Goal: Navigation & Orientation: Find specific page/section

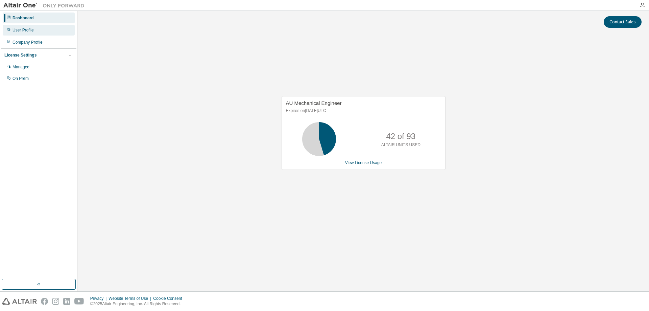
click at [20, 28] on div "User Profile" at bounding box center [23, 29] width 21 height 5
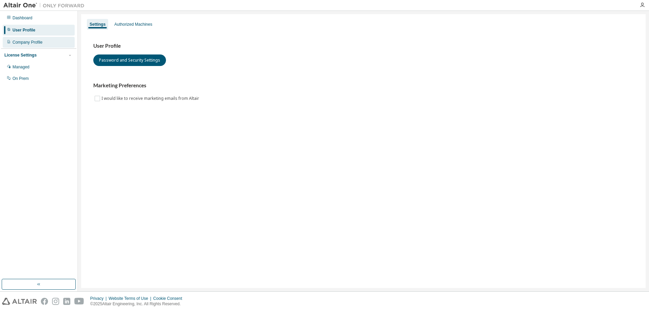
click at [21, 43] on div "Company Profile" at bounding box center [28, 42] width 30 height 5
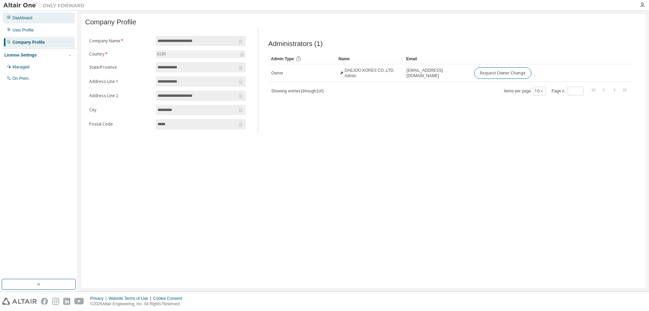
click at [32, 18] on div "Dashboard" at bounding box center [23, 17] width 20 height 5
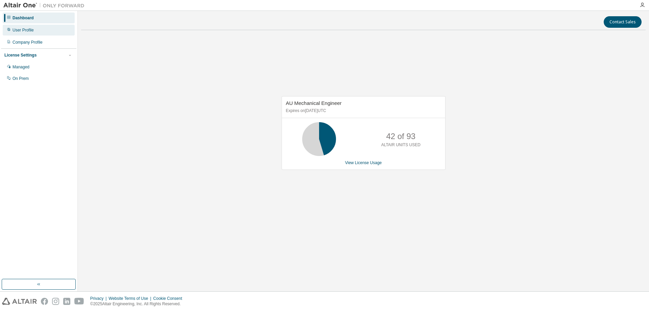
click at [39, 28] on div "User Profile" at bounding box center [39, 30] width 72 height 11
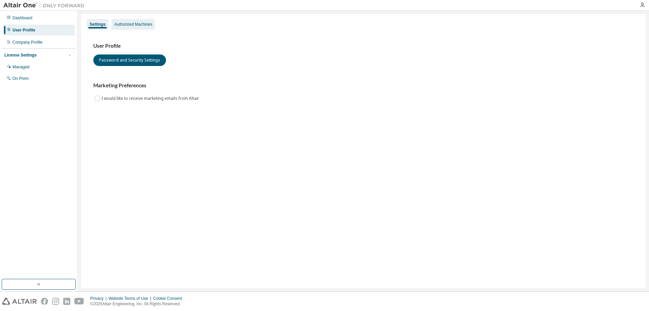
click at [145, 23] on div "Authorized Machines" at bounding box center [133, 24] width 38 height 5
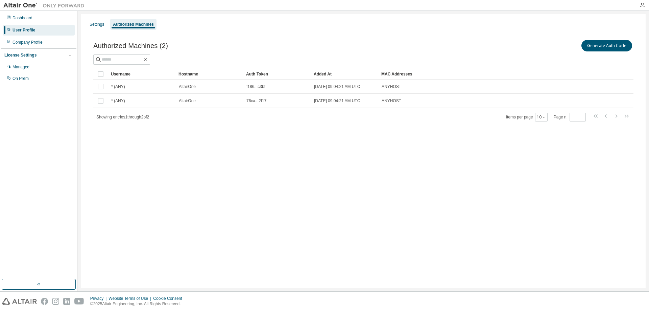
click at [222, 177] on div "Settings Authorized Machines Authorized Machines (2) Generate Auth Code Clear L…" at bounding box center [363, 151] width 565 height 274
click at [37, 70] on div "Managed" at bounding box center [39, 67] width 72 height 11
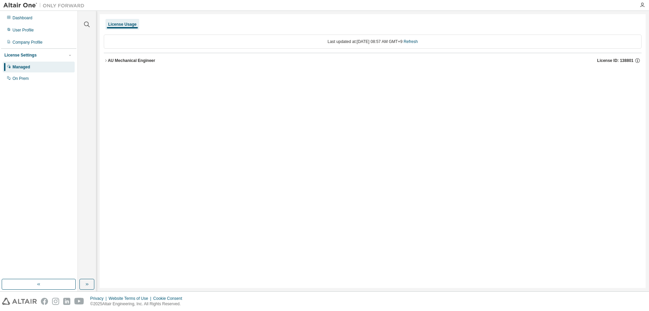
click at [103, 58] on div "License Usage Last updated at: [DATE] 08:57 AM GMT+9 Refresh AU Mechanical Engi…" at bounding box center [373, 151] width 546 height 274
click at [109, 60] on div "AU Mechanical Engineer" at bounding box center [131, 60] width 47 height 5
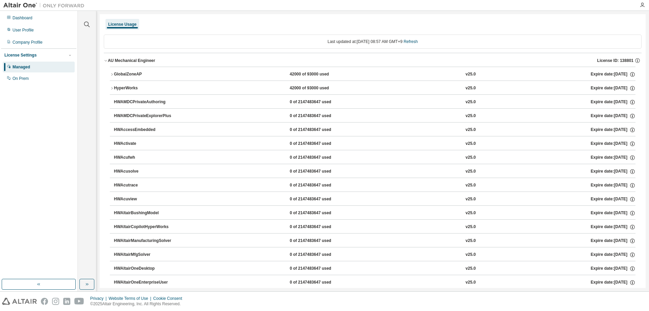
click at [104, 61] on icon "button" at bounding box center [106, 60] width 4 height 4
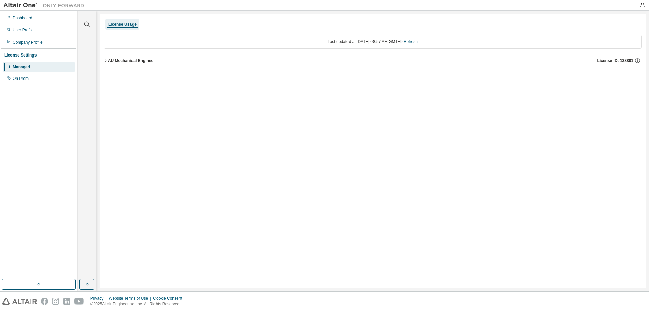
click at [104, 61] on icon "button" at bounding box center [106, 60] width 4 height 4
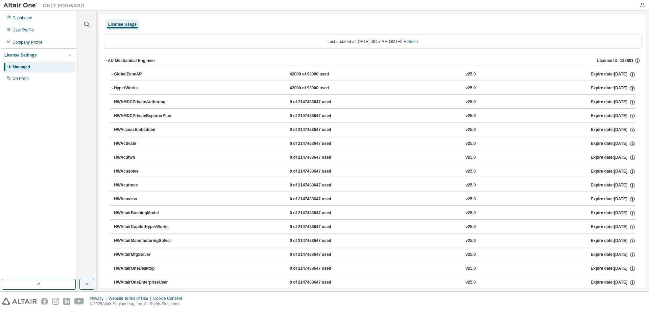
click at [105, 61] on icon "button" at bounding box center [106, 60] width 4 height 4
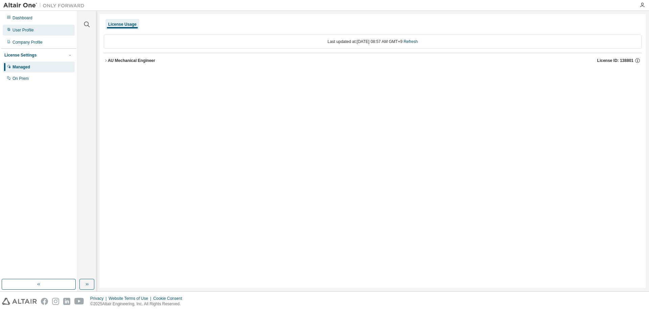
click at [43, 31] on div "User Profile" at bounding box center [39, 30] width 72 height 11
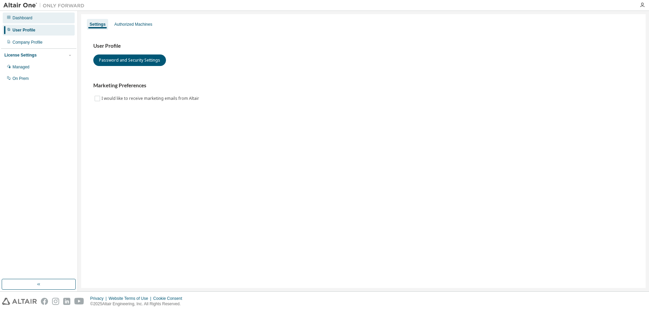
click at [38, 21] on div "Dashboard" at bounding box center [39, 18] width 72 height 11
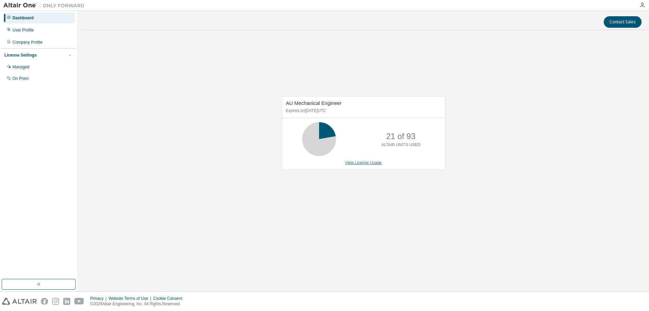
click at [358, 162] on link "View License Usage" at bounding box center [363, 162] width 37 height 5
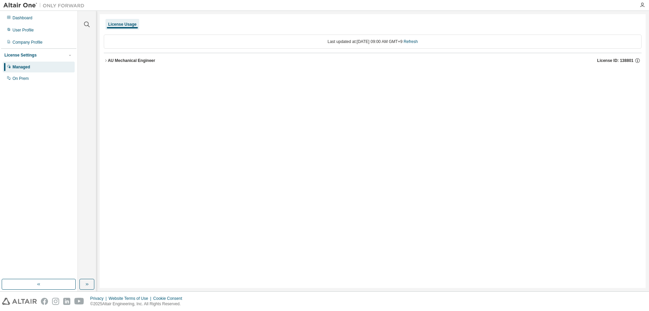
click at [105, 60] on icon "button" at bounding box center [106, 60] width 4 height 4
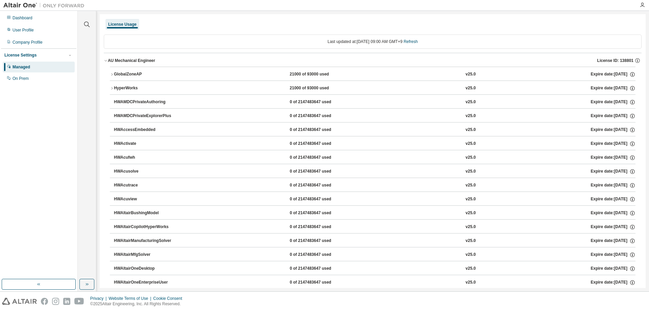
click at [116, 76] on div "GlobalZoneAP" at bounding box center [144, 74] width 61 height 6
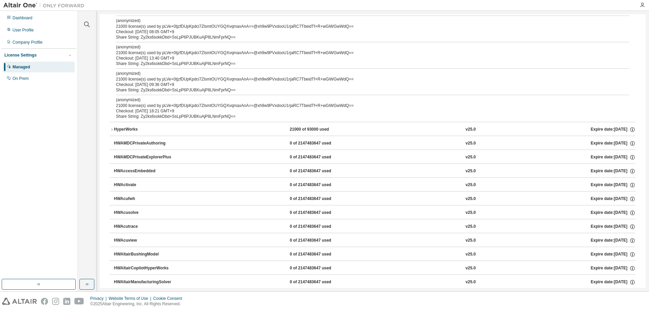
scroll to position [169, 0]
click at [114, 131] on div "HyperWorks" at bounding box center [144, 129] width 61 height 6
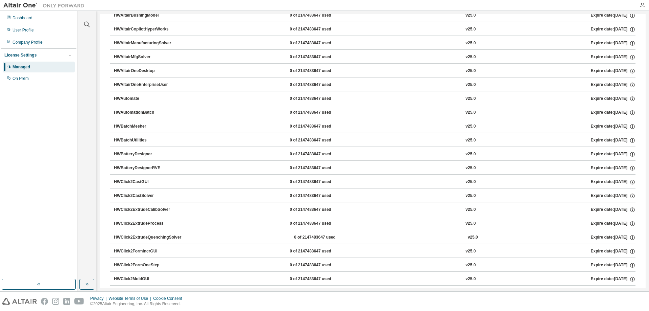
scroll to position [710, 0]
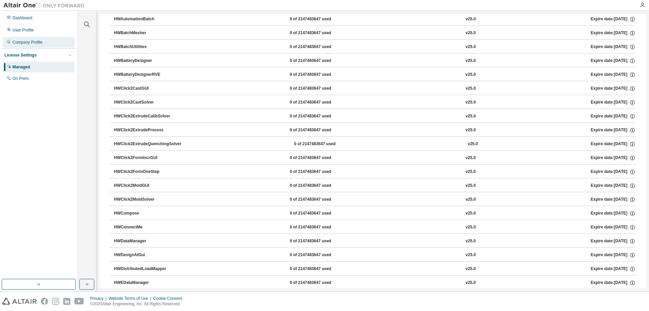
click at [43, 42] on div "Company Profile" at bounding box center [28, 42] width 30 height 5
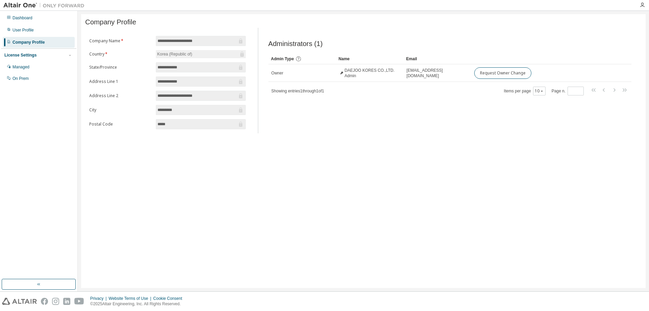
click at [394, 133] on div "Administrators (1) Clear Load Save Save As Field Operator Value Select filter S…" at bounding box center [449, 82] width 379 height 101
click at [180, 40] on input "**********" at bounding box center [198, 41] width 80 height 7
click at [204, 151] on div "**********" at bounding box center [363, 151] width 565 height 274
click at [51, 56] on div "License Settings" at bounding box center [38, 55] width 69 height 6
click at [53, 55] on div "License Settings" at bounding box center [38, 55] width 69 height 6
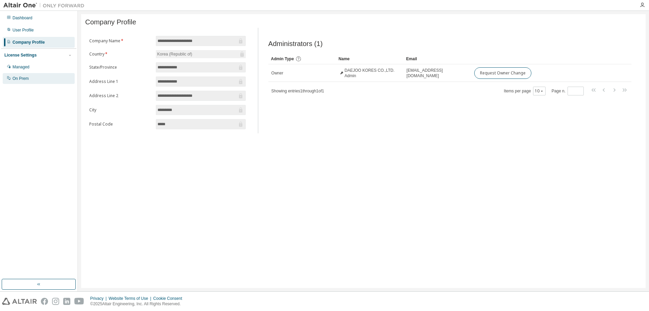
click at [49, 74] on div "On Prem" at bounding box center [39, 78] width 72 height 11
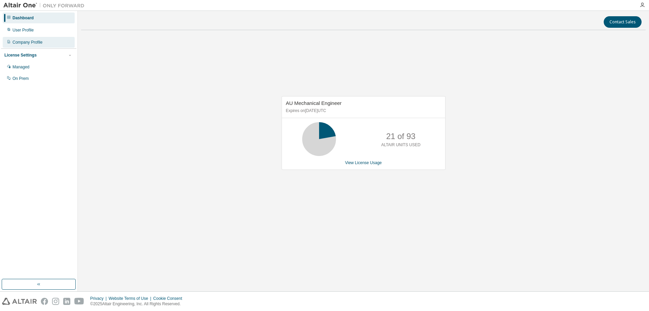
click at [40, 37] on div "Company Profile" at bounding box center [39, 42] width 72 height 11
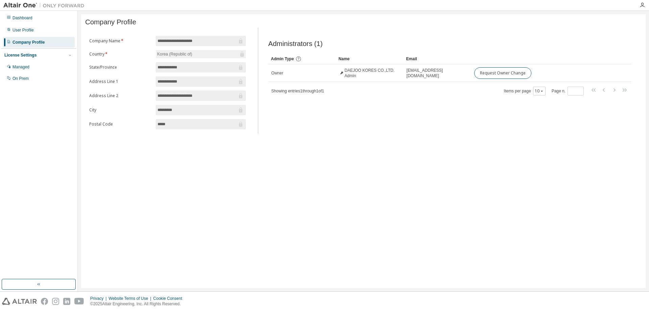
click at [27, 58] on div "License Settings Managed On Prem" at bounding box center [38, 66] width 75 height 36
click at [31, 55] on div "License Settings" at bounding box center [20, 54] width 32 height 5
click at [69, 55] on icon "button" at bounding box center [70, 55] width 4 height 4
click at [16, 69] on div "Managed" at bounding box center [21, 66] width 17 height 5
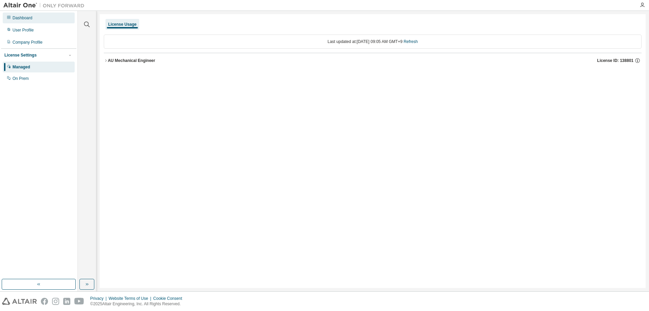
click at [34, 19] on div "Dashboard" at bounding box center [39, 18] width 72 height 11
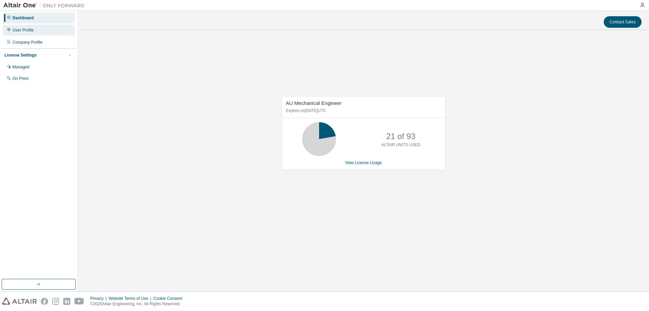
click at [23, 31] on div "User Profile" at bounding box center [23, 29] width 21 height 5
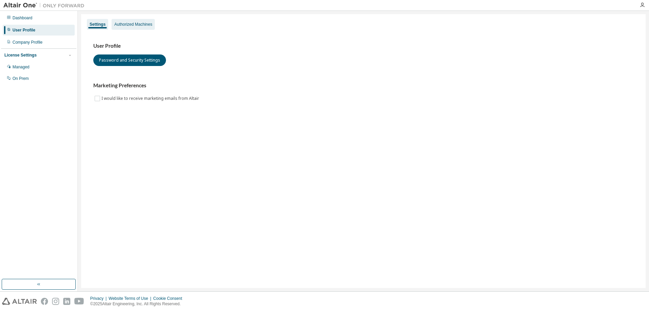
click at [119, 22] on div "Authorized Machines" at bounding box center [133, 24] width 38 height 5
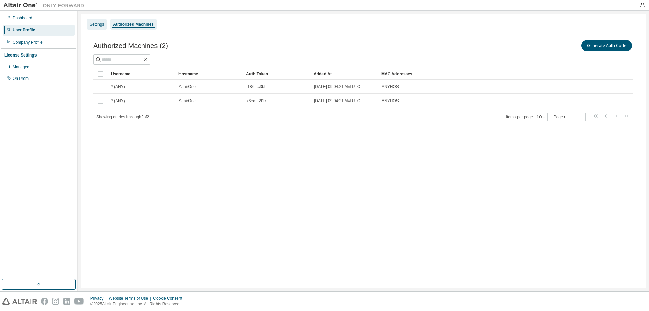
click at [98, 29] on div "Settings" at bounding box center [97, 24] width 20 height 11
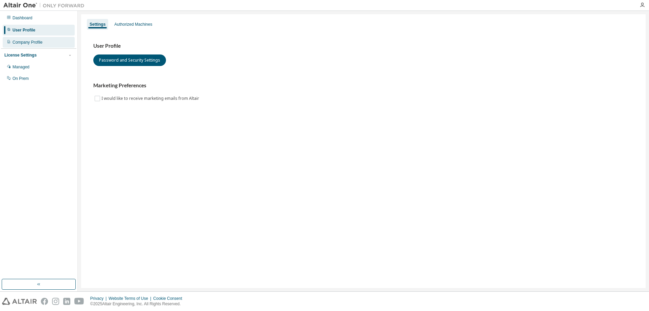
click at [19, 40] on div "Company Profile" at bounding box center [28, 42] width 30 height 5
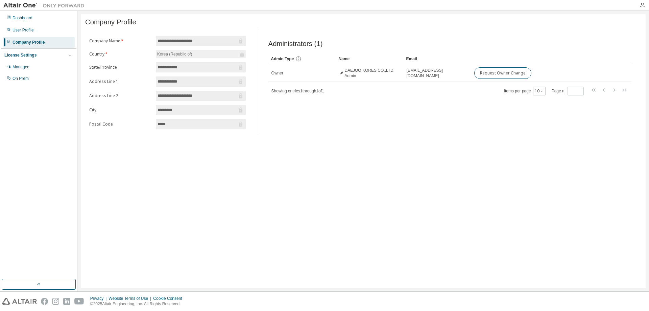
click at [238, 69] on icon at bounding box center [240, 67] width 7 height 7
click at [340, 177] on div "**********" at bounding box center [363, 151] width 565 height 274
